Goal: Communication & Community: Answer question/provide support

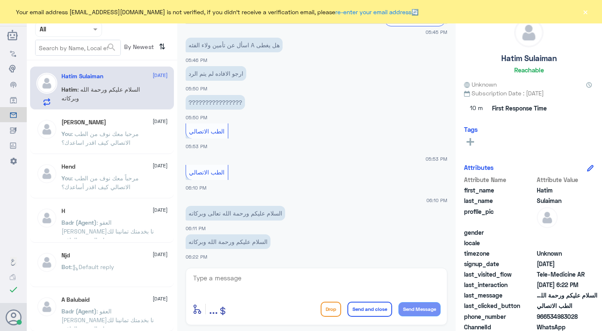
scroll to position [396, 0]
click at [281, 289] on textarea at bounding box center [316, 282] width 248 height 20
click at [591, 9] on div "Your email address n_zaid@DallahHealth.com is not verified, if you didn't recei…" at bounding box center [301, 11] width 602 height 23
click at [584, 10] on button "×" at bounding box center [585, 12] width 8 height 8
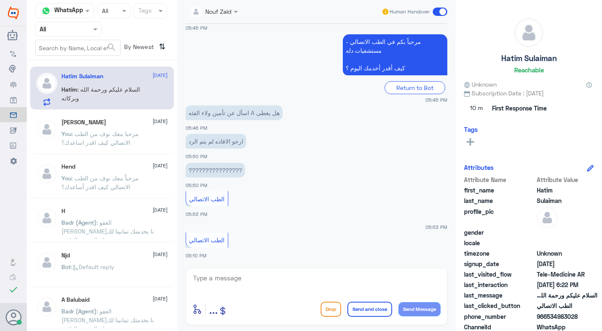
scroll to position [773, 0]
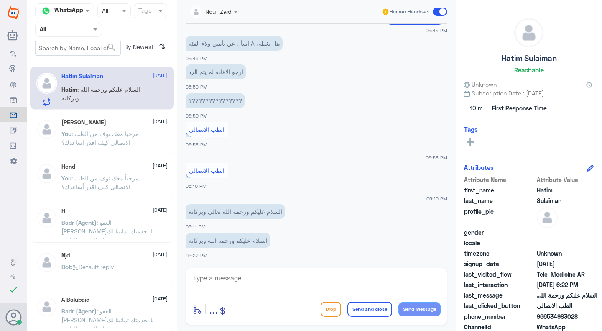
click at [317, 275] on textarea at bounding box center [316, 282] width 248 height 20
type textarea "k"
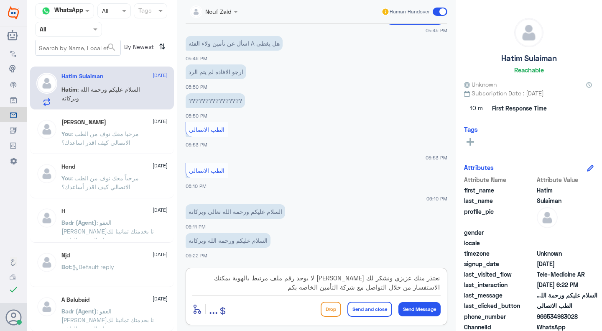
type textarea "نعتذر منك عزيزي ونشكر لك [PERSON_NAME] لا يوجد رقم ملف مرتبط بالهوية يمكنك الاس…"
click at [374, 302] on button "Send and close" at bounding box center [370, 309] width 45 height 15
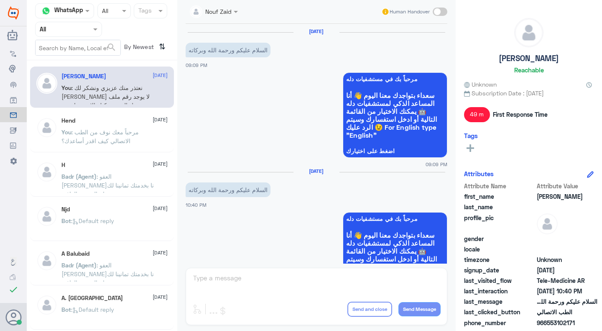
scroll to position [244, 0]
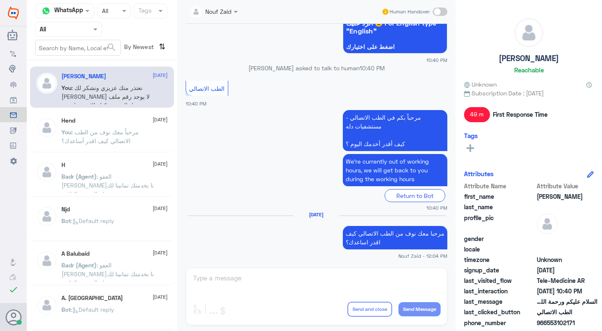
click at [80, 35] on div "Agent Filter All" at bounding box center [68, 29] width 67 height 15
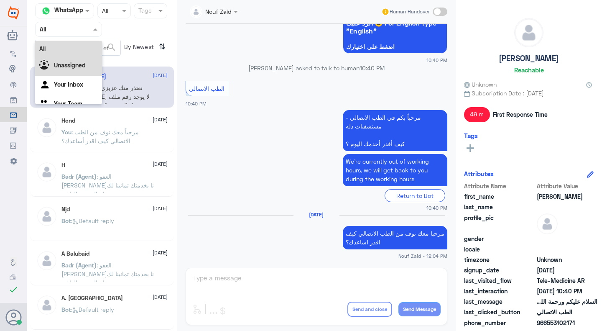
click at [82, 63] on b "Unassigned" at bounding box center [70, 64] width 32 height 7
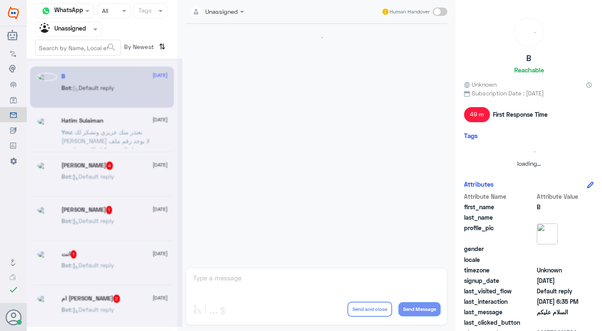
scroll to position [0, 0]
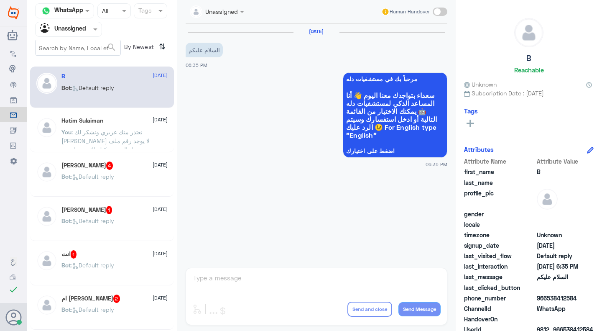
click at [102, 116] on div "Hatim Sulaiman 10 October You : نعتذر منك عزيزي ونشكر لك حسن انتظارك لا يوجد رق…" at bounding box center [102, 131] width 144 height 41
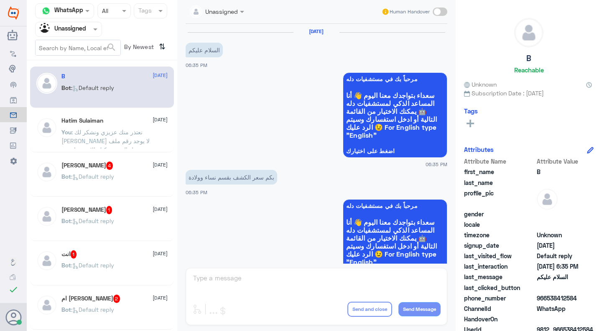
scroll to position [36, 0]
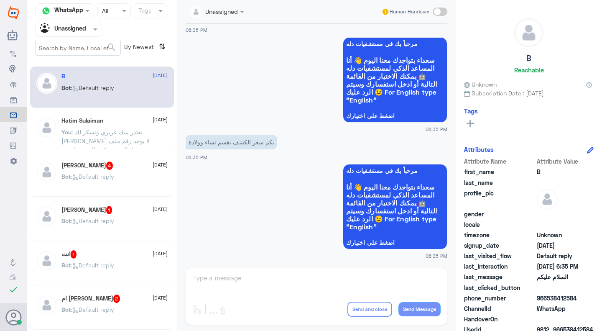
click at [129, 140] on span ": نعتذر منك عزيزي ونشكر لك حسن انتظارك لا يوجد رقم ملف مرتبط بالهوية يمكنك الاس…" at bounding box center [107, 149] width 93 height 42
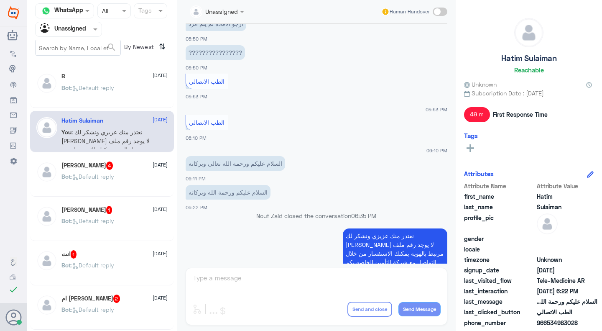
scroll to position [841, 0]
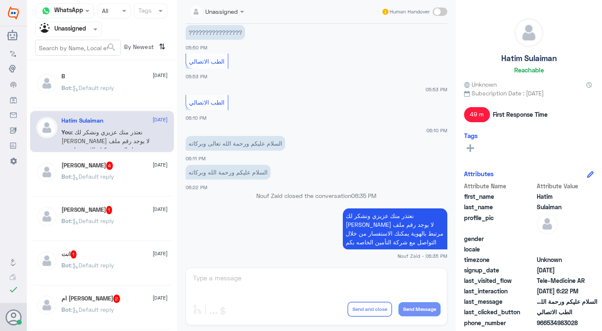
click at [67, 32] on input "text" at bounding box center [59, 29] width 38 height 10
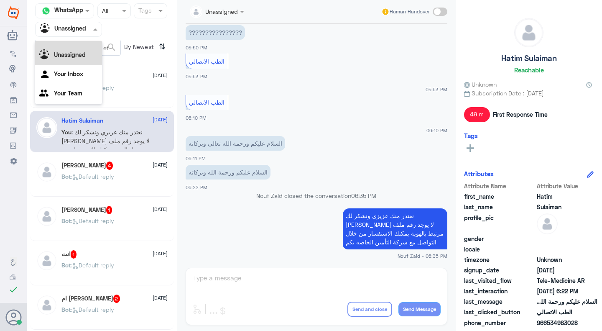
click at [73, 43] on div "All" at bounding box center [68, 38] width 67 height 15
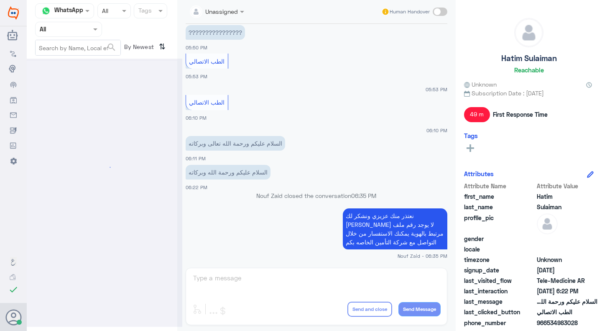
scroll to position [0, 0]
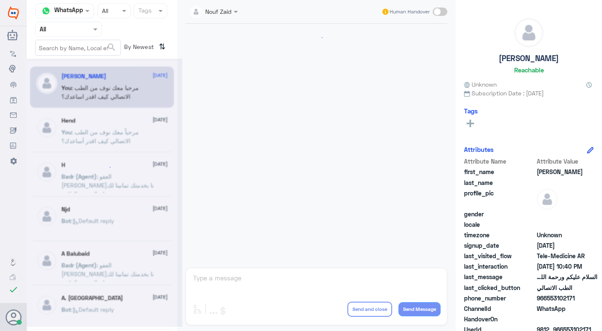
click at [0, 248] on div "Flow Builder Conversational Skills Broadcast Audience Inbox Growth Tools Analyt…" at bounding box center [13, 170] width 27 height 251
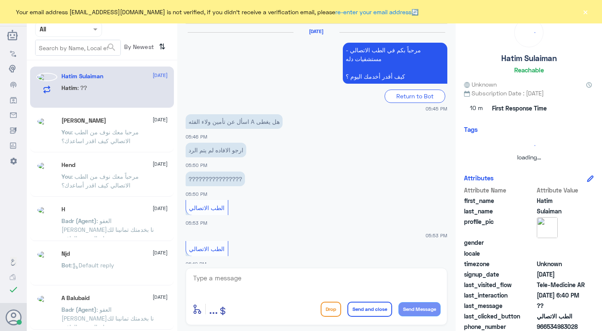
scroll to position [446, 0]
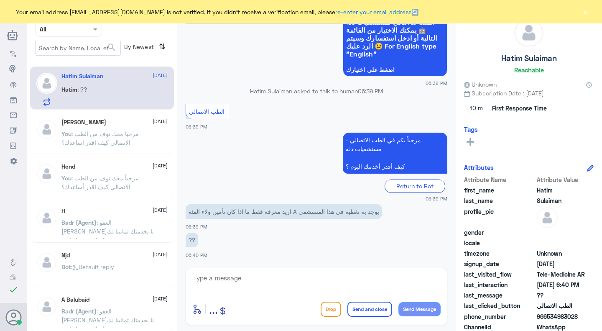
click at [317, 199] on small "06:39 PM" at bounding box center [317, 198] width 262 height 7
click at [303, 283] on textarea at bounding box center [316, 282] width 248 height 20
click at [273, 272] on textarea at bounding box center [316, 282] width 248 height 20
type textarea "i"
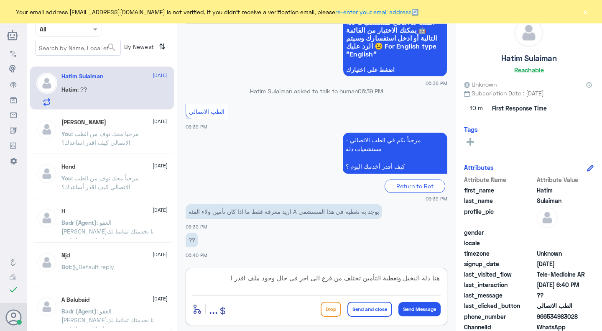
click at [225, 284] on textarea "هنا دله النخيل وتغطية التأمين تختلف من فرع الى اخر في حال وجود ملف اقدر ا" at bounding box center [316, 282] width 248 height 20
type textarea "ه"
paste textarea "هنا الطب الاتصالي لكل مايخص الاستشارة الفورية من خلال التطبيق، يمكنك حجز الموعد…"
click at [390, 291] on textarea "هنا الطب الاتصالي لكل مايخص الاستشارة الفورية من خلال التطبيق، يمكنك حجز الموعد…" at bounding box center [316, 282] width 248 height 20
type textarea "هنا الطب الاتصالي لكل مايخص الاستشارة الفورية من خلال التطبيق، يمكنك الاستفسار …"
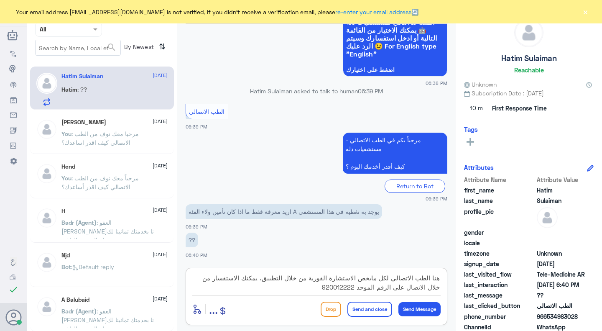
click at [380, 305] on button "Send and close" at bounding box center [370, 309] width 45 height 15
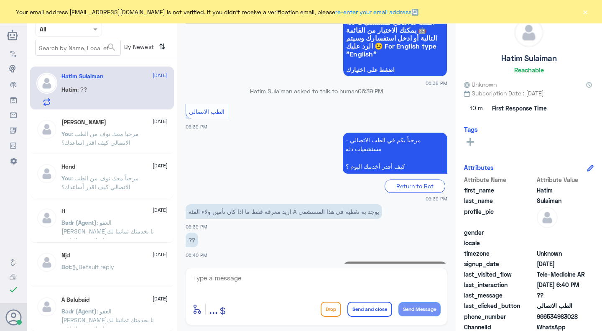
scroll to position [499, 0]
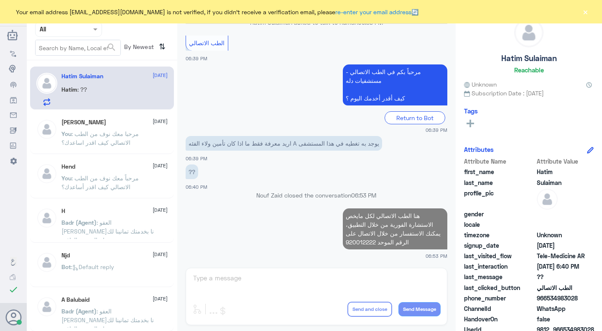
click at [586, 9] on button "×" at bounding box center [585, 12] width 8 height 8
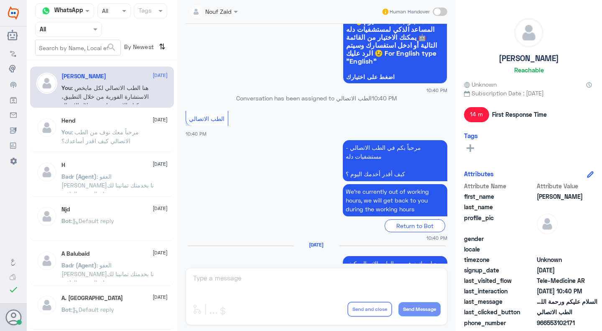
scroll to position [244, 0]
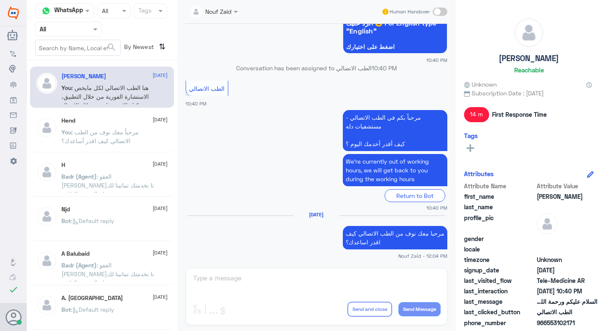
click at [435, 11] on span at bounding box center [440, 12] width 15 height 8
click at [0, 0] on input "checkbox" at bounding box center [0, 0] width 0 height 0
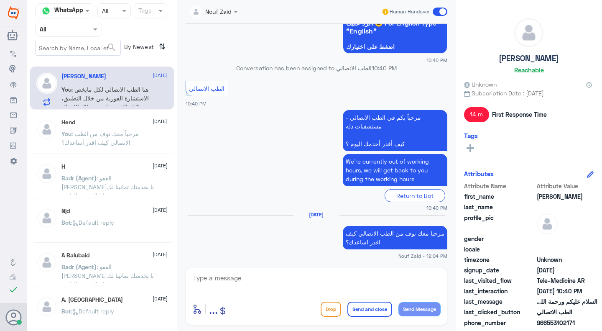
click at [435, 11] on span at bounding box center [440, 12] width 15 height 8
click at [0, 0] on input "checkbox" at bounding box center [0, 0] width 0 height 0
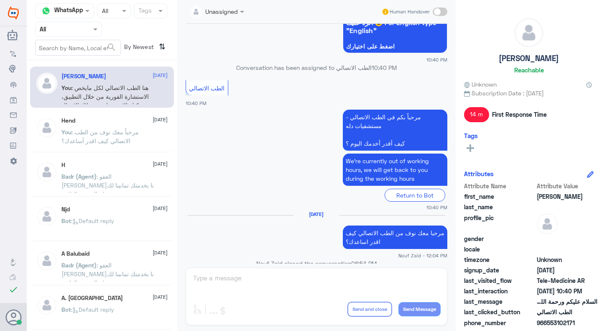
scroll to position [259, 0]
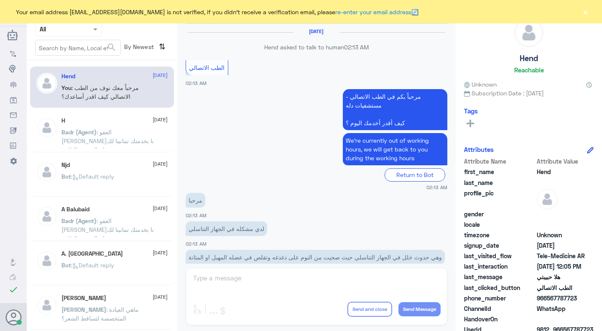
scroll to position [405, 0]
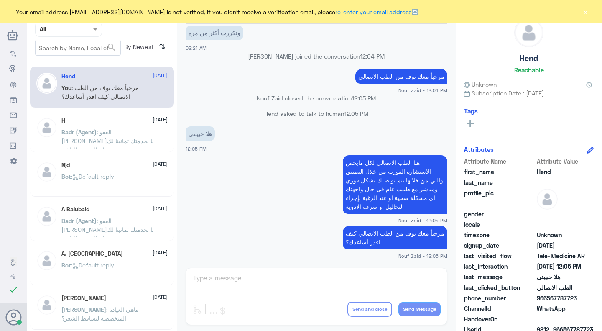
click at [592, 14] on div "Your email address n_zaid@DallahHealth.com is not verified, if you didn't recei…" at bounding box center [301, 11] width 602 height 23
click at [589, 14] on button "×" at bounding box center [585, 12] width 8 height 8
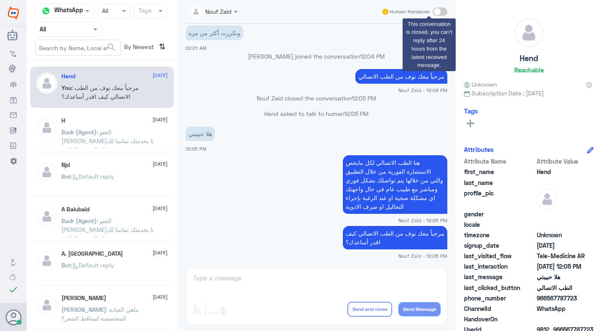
click at [446, 12] on span at bounding box center [440, 12] width 15 height 8
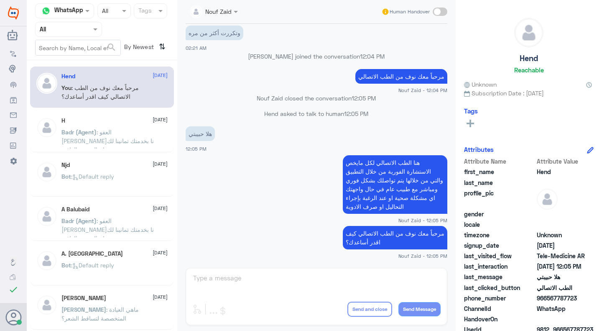
click at [381, 133] on app-msgs-text "هلا حبيبتي" at bounding box center [317, 133] width 262 height 15
